Goal: Transaction & Acquisition: Purchase product/service

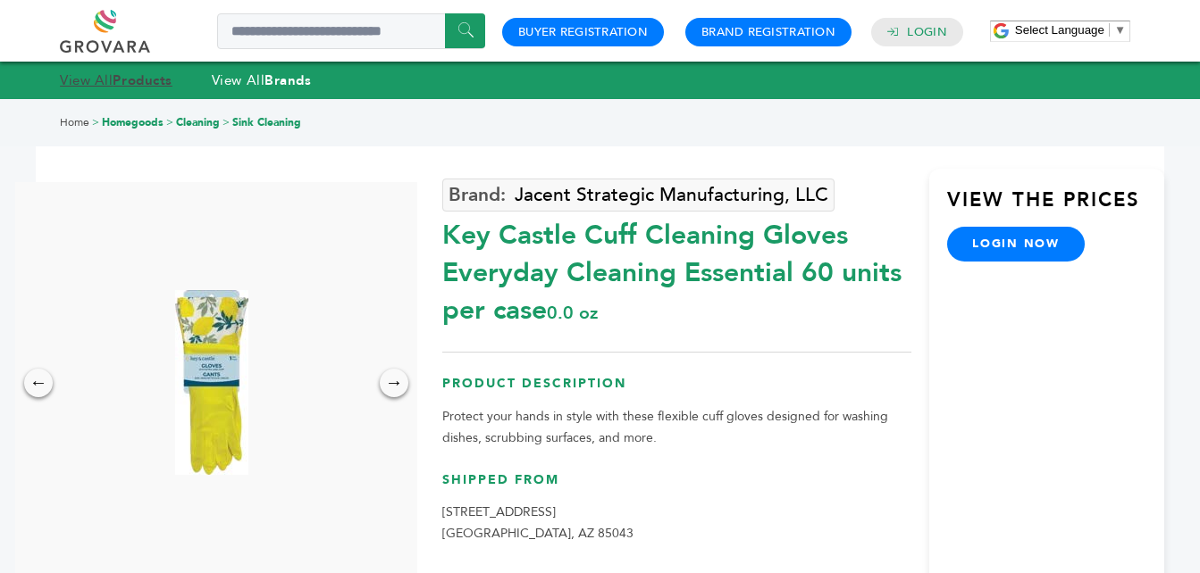
click at [119, 80] on strong "Products" at bounding box center [142, 80] width 59 height 18
